Goal: Task Accomplishment & Management: Use online tool/utility

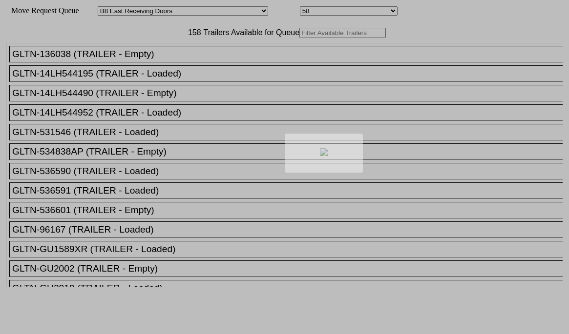
select select "536"
select select "8226"
click at [170, 62] on div at bounding box center [284, 167] width 569 height 334
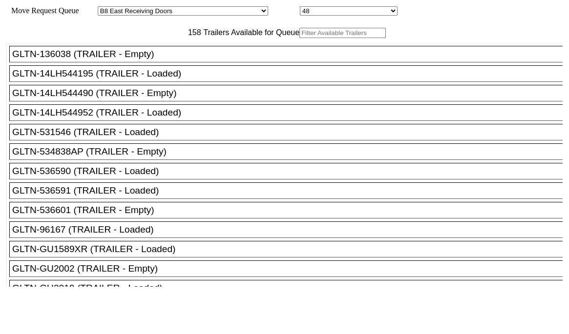
click at [299, 38] on input "text" at bounding box center [342, 33] width 86 height 10
paste input "190210"
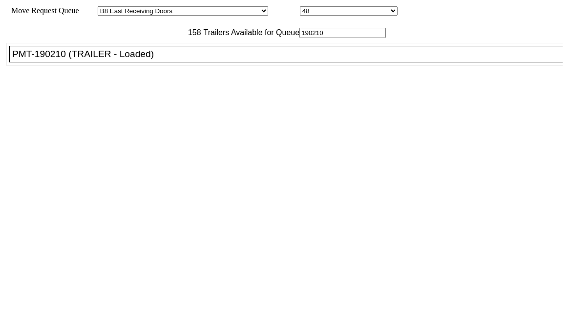
type input "190210"
click at [165, 62] on li "PMT-190210 (TRAILER - Loaded)" at bounding box center [290, 54] width 562 height 17
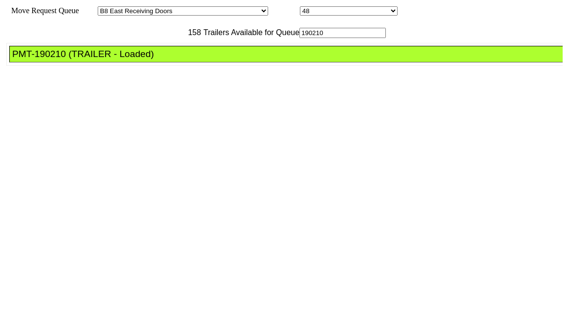
click at [167, 60] on div "PMT-190210 (TRAILER - Loaded)" at bounding box center [290, 54] width 556 height 11
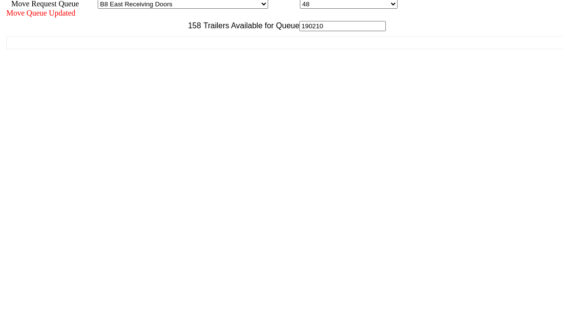
scroll to position [9, 0]
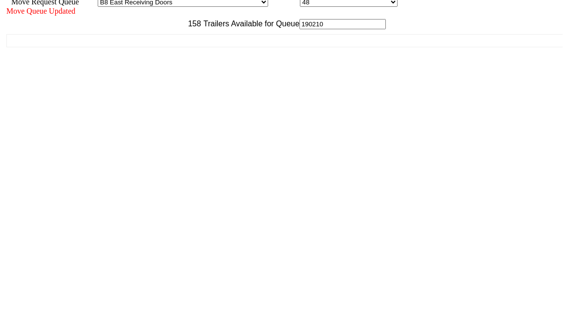
click at [497, 314] on div "Move Queue Updated 158 Trailers Available for Queue 190210 GLTN-136038 (TRAILER…" at bounding box center [284, 161] width 556 height 308
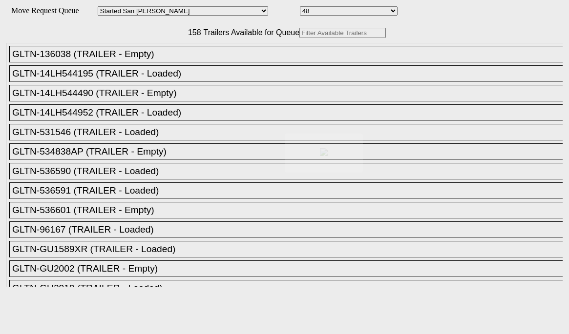
click at [206, 55] on body "Move Request Queue Area Started [GEOGRAPHIC_DATA][PERSON_NAME][PERSON_NAME] [GE…" at bounding box center [284, 165] width 561 height 322
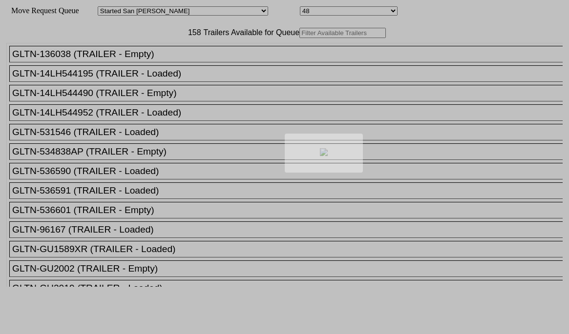
drag, startPoint x: 206, startPoint y: 55, endPoint x: 199, endPoint y: 56, distance: 6.4
click at [205, 56] on div at bounding box center [284, 167] width 569 height 334
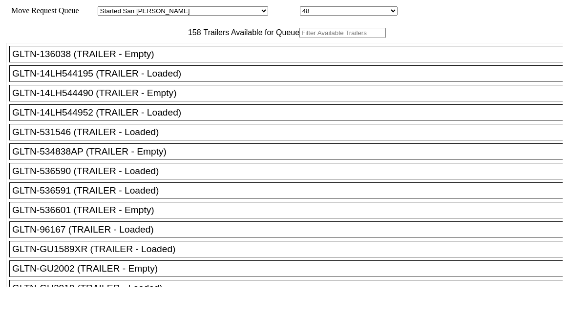
click at [299, 38] on input "text" at bounding box center [342, 33] width 86 height 10
paste input "TA215947"
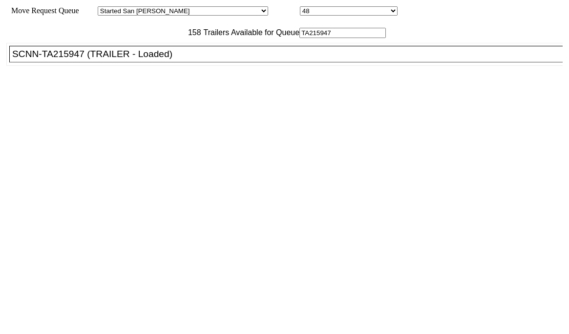
type input "TA215947"
click at [182, 60] on div "SCNN-TA215947 (TRAILER - Loaded)" at bounding box center [290, 54] width 556 height 11
